Goal: Check status: Check status

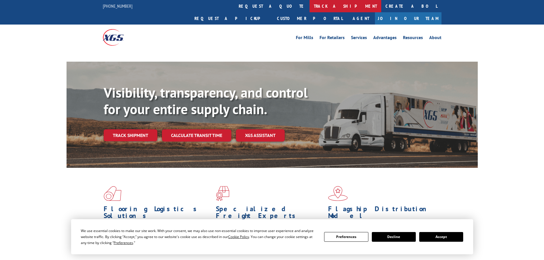
click at [310, 9] on link "track a shipment" at bounding box center [346, 6] width 72 height 12
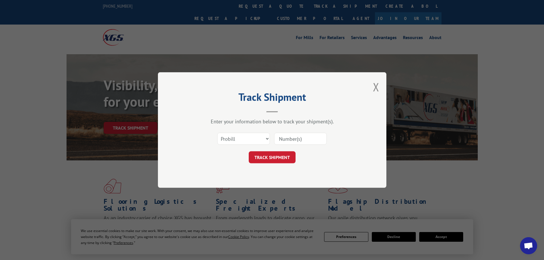
click at [289, 144] on input at bounding box center [300, 139] width 53 height 12
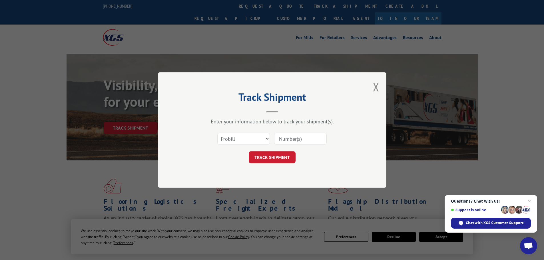
paste input "17481101"
type input "17481101"
click at [265, 155] on button "TRACK SHIPMENT" at bounding box center [272, 157] width 47 height 12
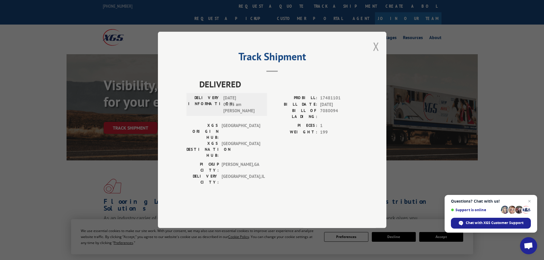
click at [377, 54] on button "Close modal" at bounding box center [376, 46] width 6 height 15
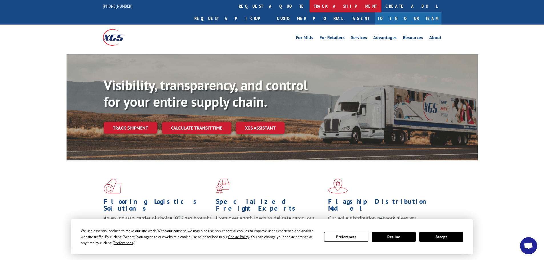
click at [310, 6] on link "track a shipment" at bounding box center [346, 6] width 72 height 12
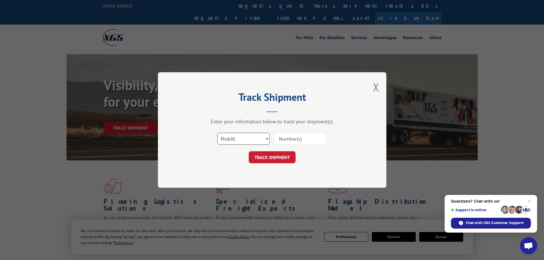
click at [250, 139] on select "Select category... Probill BOL PO" at bounding box center [243, 139] width 53 height 12
select select "po"
click at [217, 133] on select "Select category... Probill BOL PO" at bounding box center [243, 139] width 53 height 12
click at [293, 139] on input at bounding box center [300, 139] width 53 height 12
paste input "28504014"
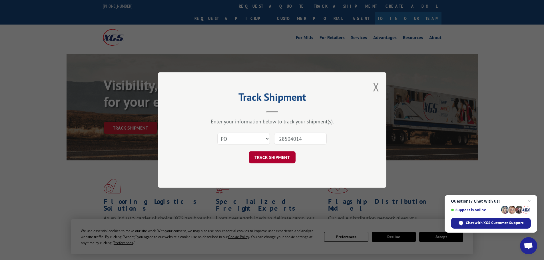
type input "28504014"
click at [269, 152] on button "TRACK SHIPMENT" at bounding box center [272, 157] width 47 height 12
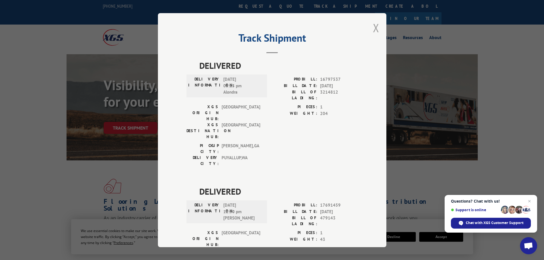
click at [374, 28] on button "Close modal" at bounding box center [376, 27] width 6 height 15
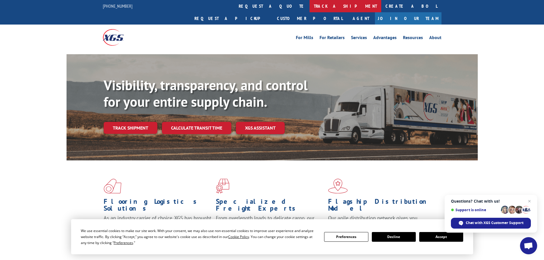
click at [310, 9] on link "track a shipment" at bounding box center [346, 6] width 72 height 12
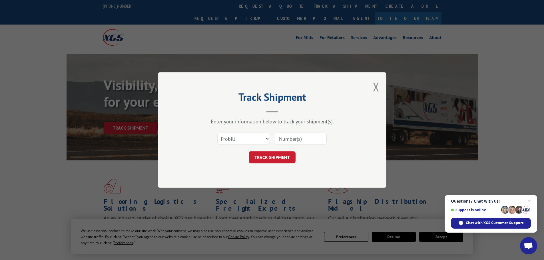
click at [285, 137] on input at bounding box center [300, 139] width 53 height 12
paste input "17524077"
type input "17524077"
click at [270, 157] on button "TRACK SHIPMENT" at bounding box center [272, 157] width 47 height 12
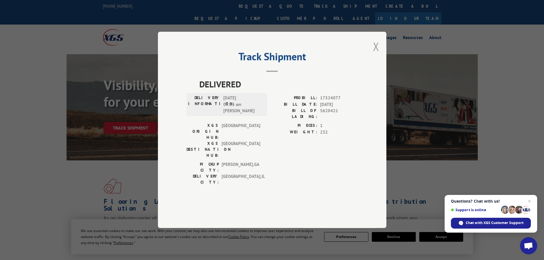
click at [379, 54] on button "Close modal" at bounding box center [376, 46] width 6 height 15
